Goal: Information Seeking & Learning: Learn about a topic

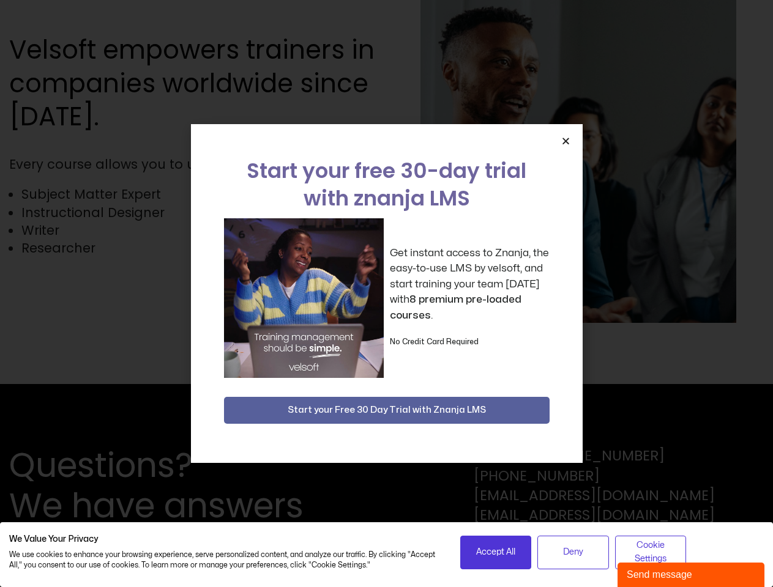
click at [386, 294] on div "Get instant access to Znanja, the easy-to-use LMS by velsoft, and start trainin…" at bounding box center [386, 298] width 325 height 160
click at [565, 141] on icon "Close" at bounding box center [565, 140] width 9 height 9
click at [496, 552] on span "Accept All" at bounding box center [495, 552] width 39 height 13
click at [573, 552] on span "Deny" at bounding box center [573, 552] width 20 height 13
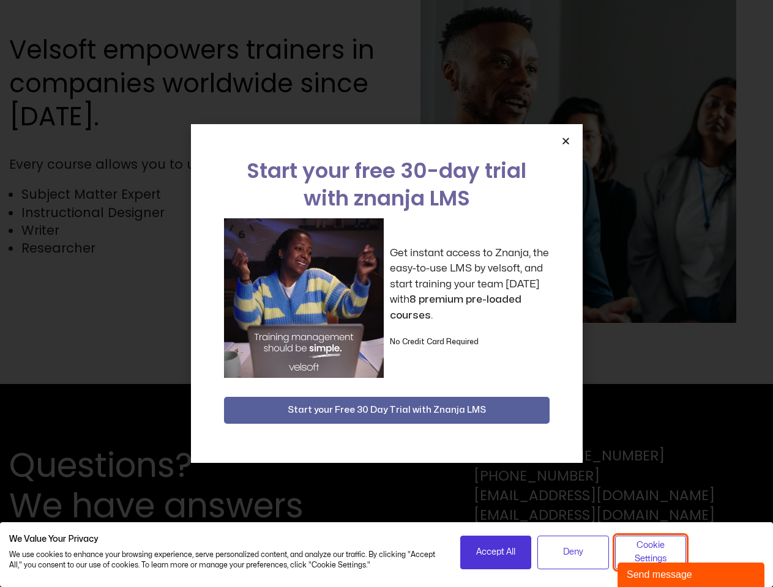
click at [650, 552] on span "Cookie Settings" at bounding box center [651, 553] width 56 height 28
click at [691, 575] on div "Send message" at bounding box center [690, 575] width 128 height 15
